Goal: Book appointment/travel/reservation

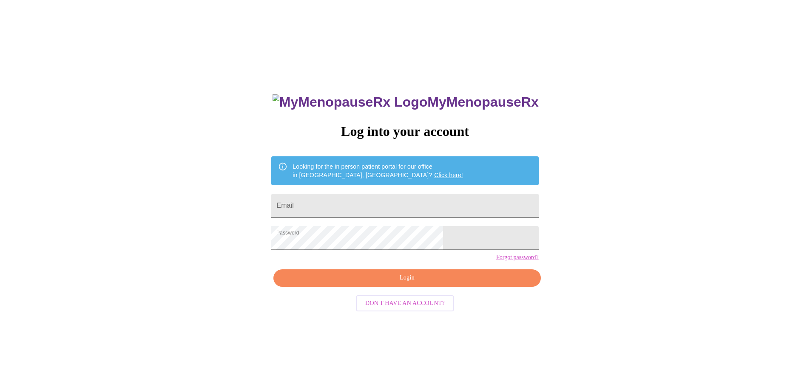
click at [357, 203] on input "Email" at bounding box center [404, 206] width 267 height 24
type input "[EMAIL_ADDRESS][DOMAIN_NAME]"
click at [416, 283] on span "Login" at bounding box center [406, 278] width 247 height 11
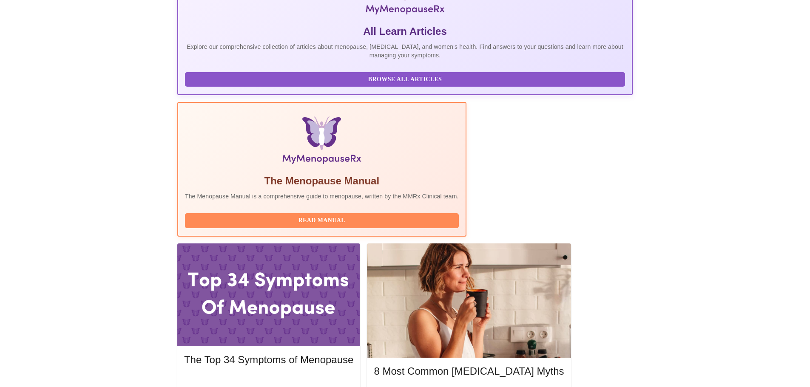
scroll to position [204, 0]
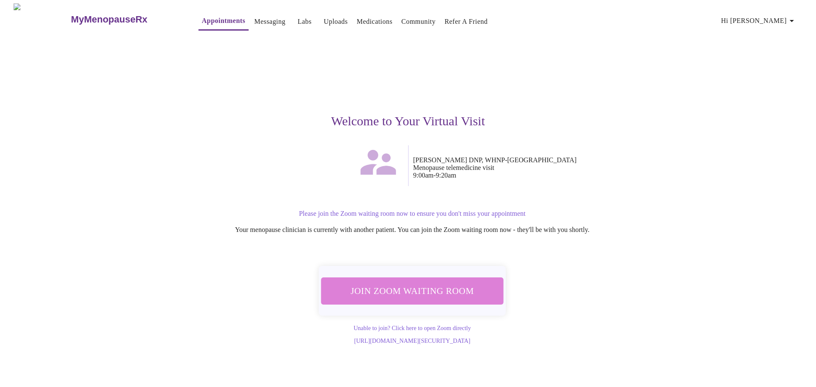
click at [412, 289] on span "Join Zoom Waiting Room" at bounding box center [412, 291] width 160 height 16
